Goal: Task Accomplishment & Management: Use online tool/utility

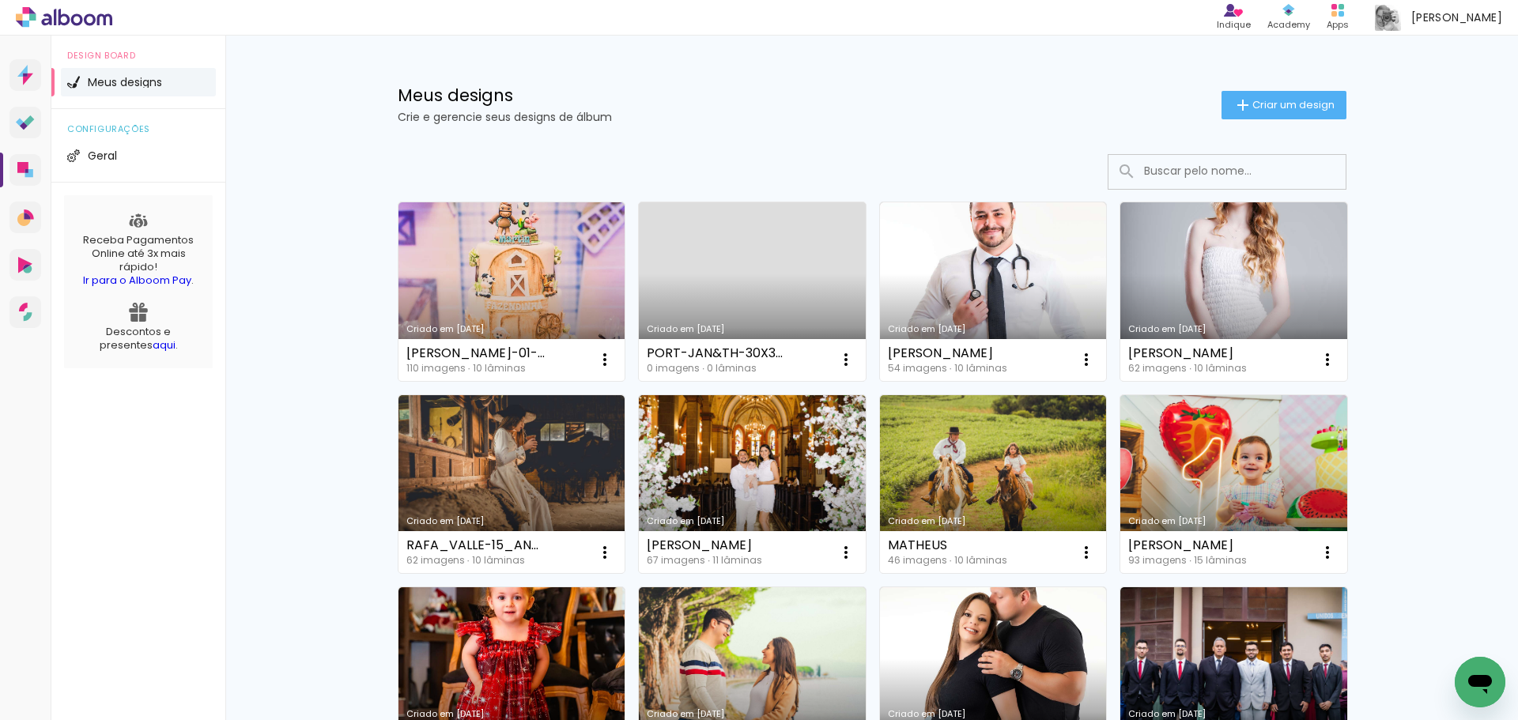
click at [101, 451] on div "Design Board Meus designs configurações Geral Receba Pagamentos Online até 3x m…" at bounding box center [138, 396] width 174 height 720
click at [1263, 98] on paper-button "Criar um design" at bounding box center [1283, 105] width 125 height 28
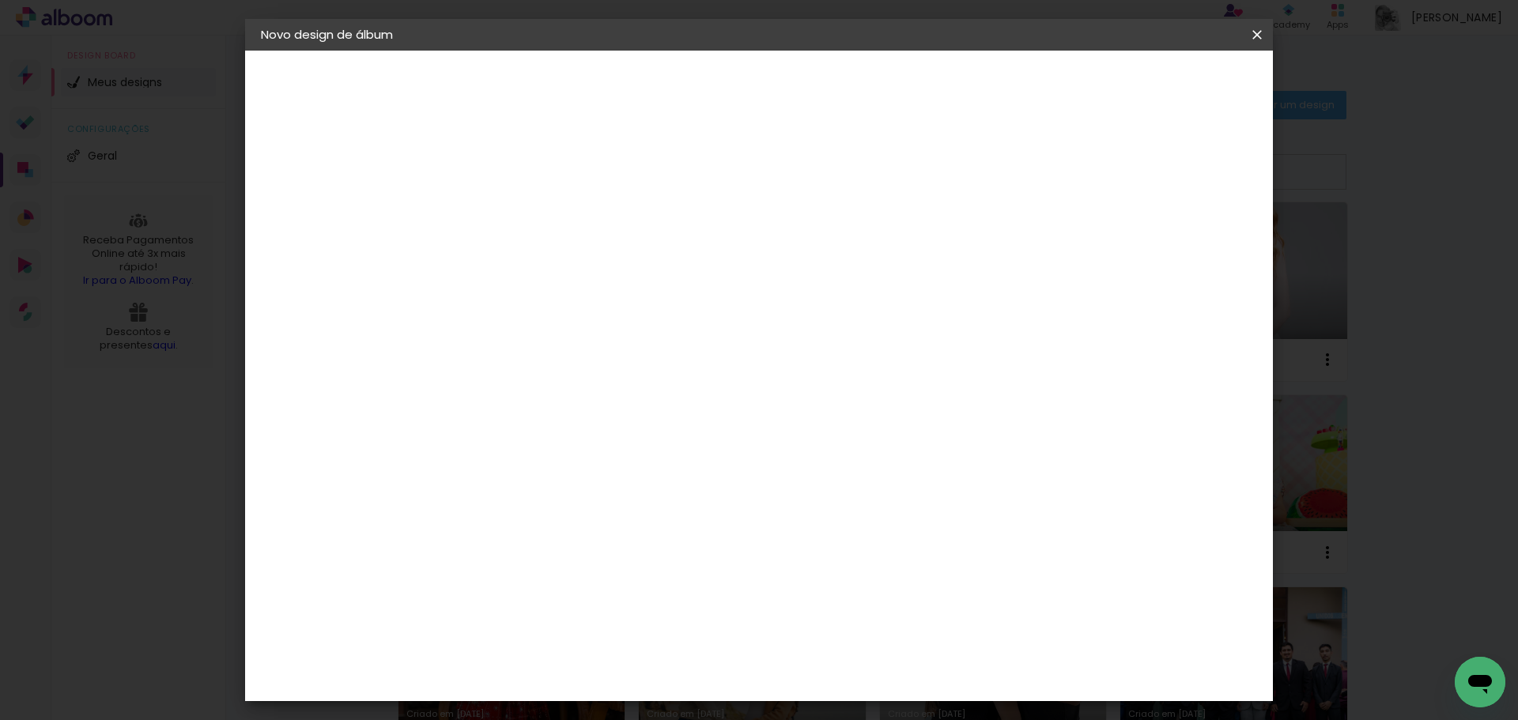
click at [519, 206] on input at bounding box center [519, 212] width 0 height 25
type input "e"
type input "ELISEU"
type paper-input "ELISEU"
click at [0, 0] on slot "Avançar" at bounding box center [0, 0] width 0 height 0
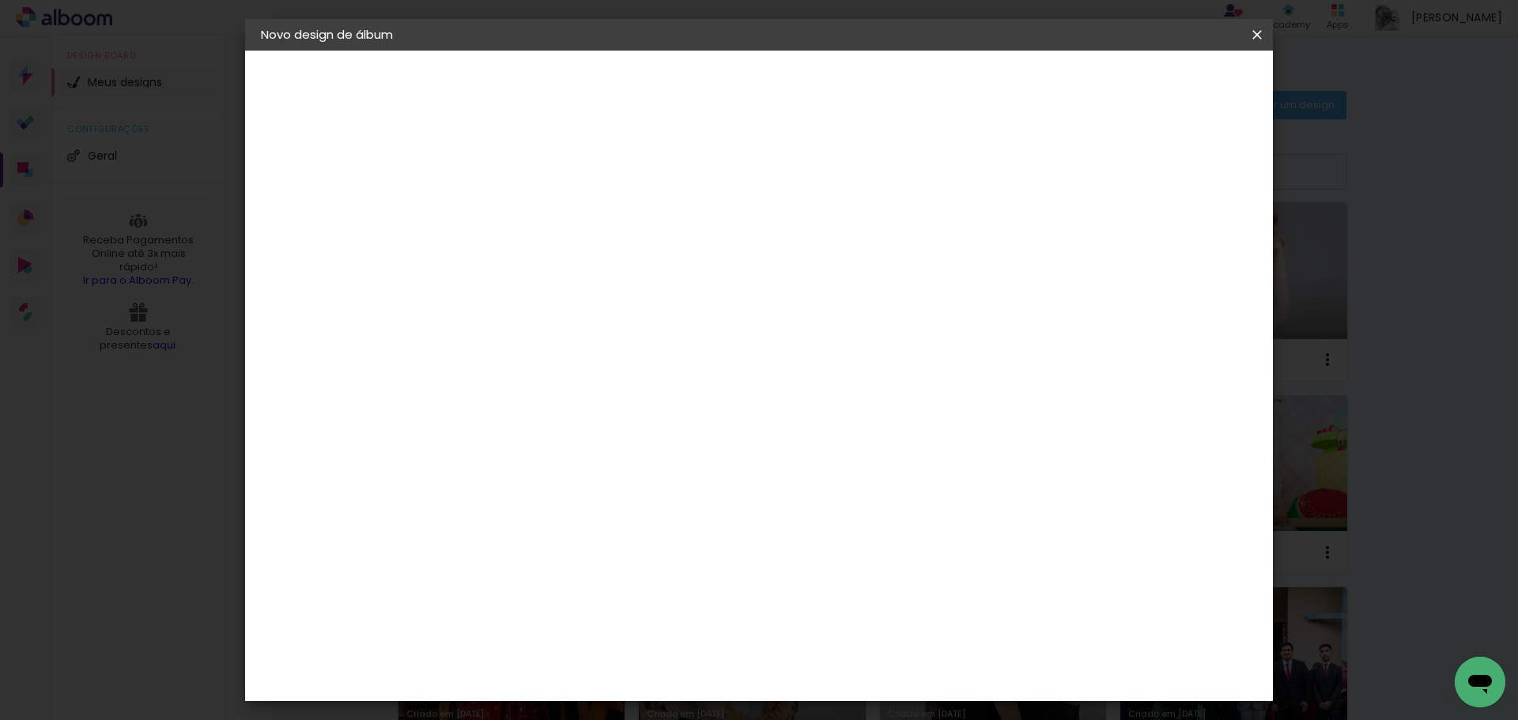
click at [582, 300] on input at bounding box center [560, 301] width 160 height 20
type input "E"
type input "VIACO"
type paper-input "VIACO"
click at [560, 355] on div "Viacolor" at bounding box center [534, 357] width 51 height 13
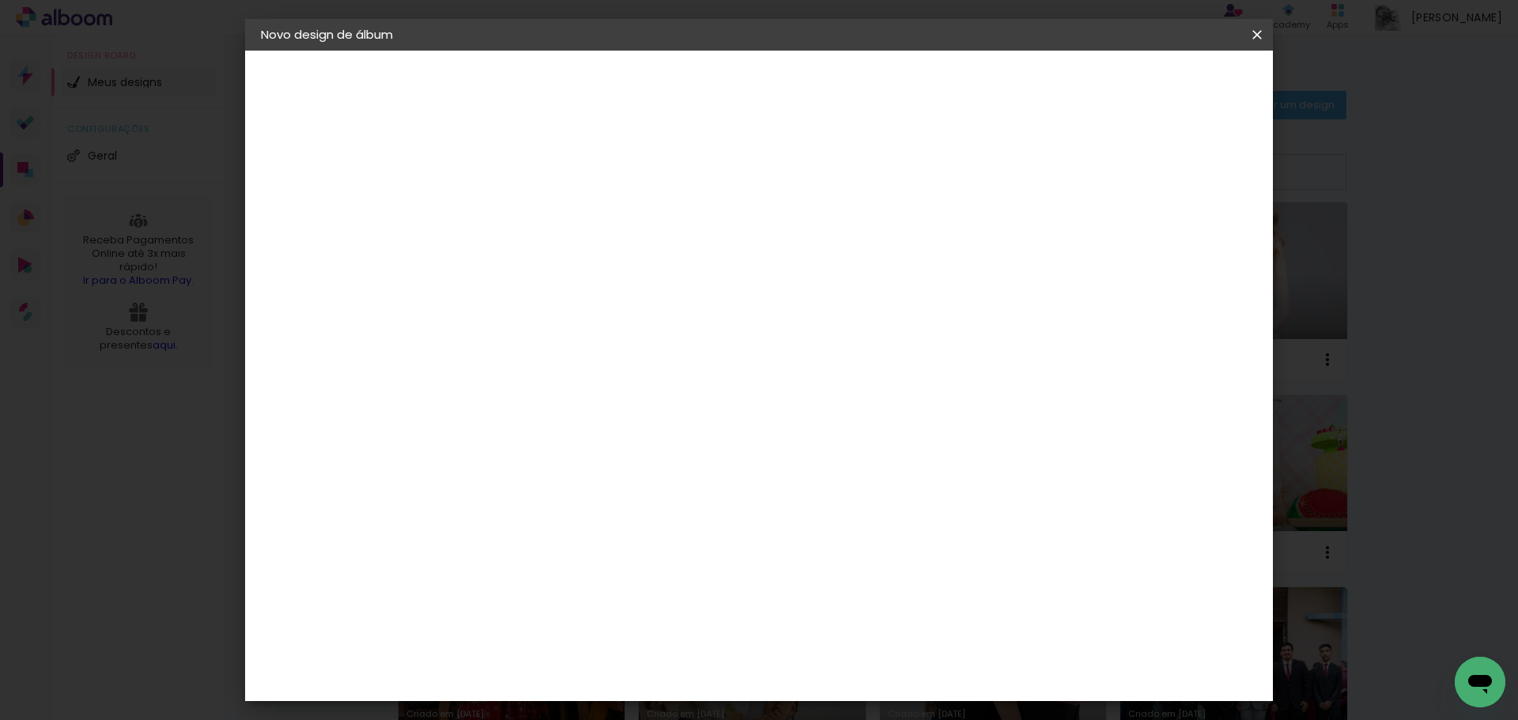
click at [0, 0] on slot "Avançar" at bounding box center [0, 0] width 0 height 0
click at [581, 264] on input "text" at bounding box center [550, 275] width 62 height 25
click at [794, 252] on paper-item "Padrão" at bounding box center [861, 263] width 316 height 32
type input "Padrão"
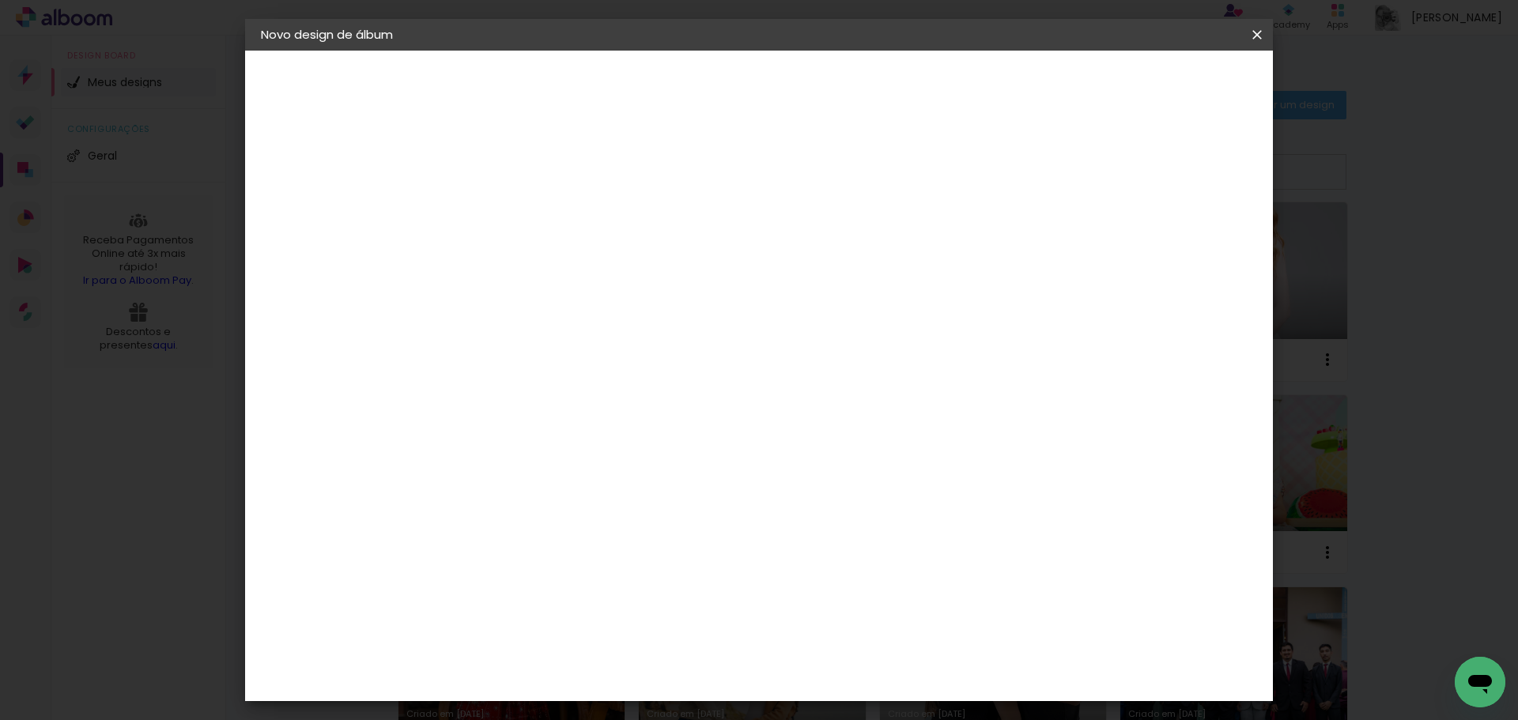
click at [626, 333] on span "20 × 20" at bounding box center [589, 354] width 74 height 42
click at [0, 0] on slot "Avançar" at bounding box center [0, 0] width 0 height 0
click at [1129, 168] on paper-checkbox "Mostrar sangria" at bounding box center [1113, 171] width 119 height 20
type paper-checkbox "on"
click at [1158, 89] on span "Iniciar design" at bounding box center [1122, 83] width 72 height 11
